Goal: Find specific page/section: Find specific page/section

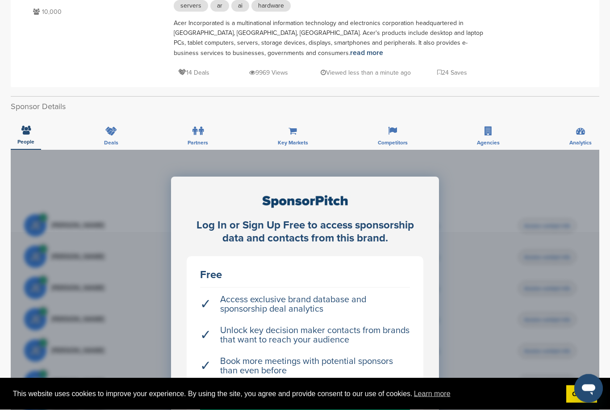
scroll to position [163, 0]
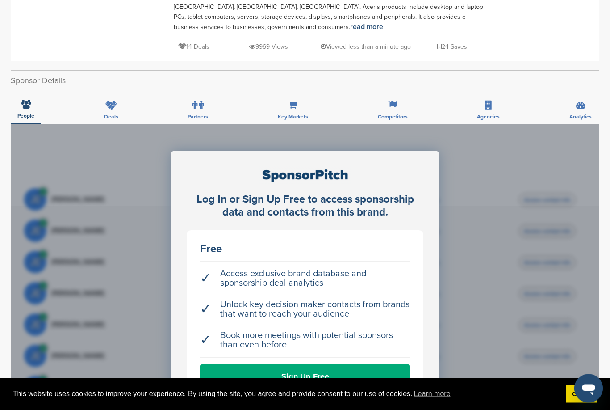
click at [543, 309] on div "Log In or Sign Up Free to access sponsorship data and contacts from this brand.…" at bounding box center [305, 325] width 589 height 402
click at [545, 314] on div "Log In or Sign Up Free to access sponsorship data and contacts from this brand.…" at bounding box center [305, 325] width 589 height 402
click at [566, 290] on div "Log In or Sign Up Free to access sponsorship data and contacts from this brand.…" at bounding box center [305, 325] width 589 height 402
click at [561, 294] on div "Log In or Sign Up Free to access sponsorship data and contacts from this brand.…" at bounding box center [305, 325] width 589 height 402
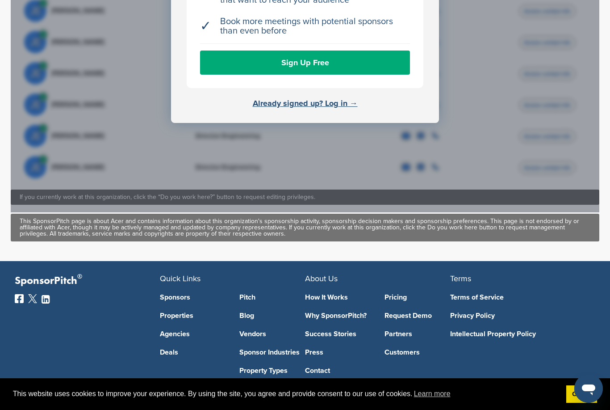
scroll to position [506, 0]
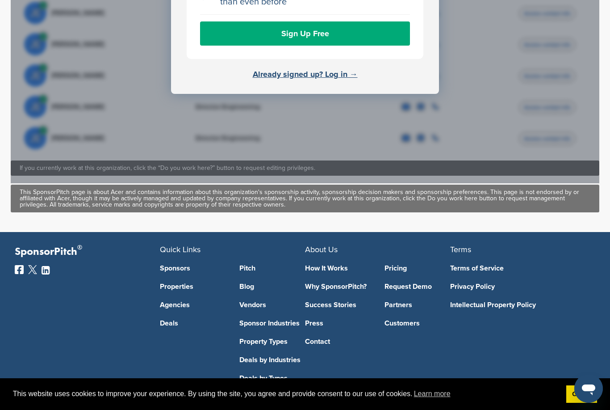
click at [247, 272] on link "Pitch" at bounding box center [273, 268] width 66 height 7
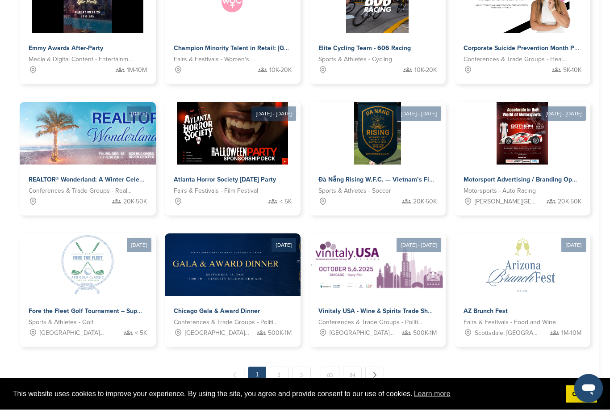
scroll to position [335, 0]
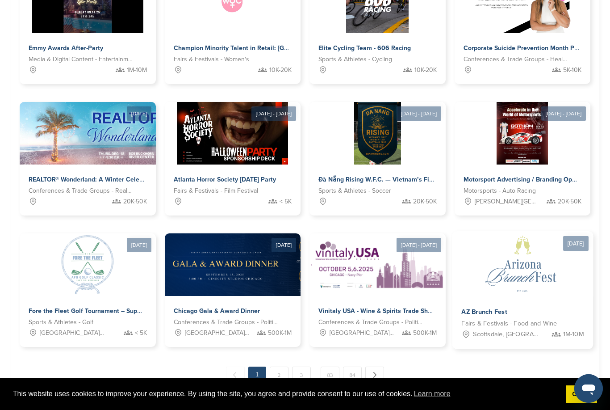
click at [514, 286] on img at bounding box center [523, 263] width 130 height 65
